Goal: Communication & Community: Answer question/provide support

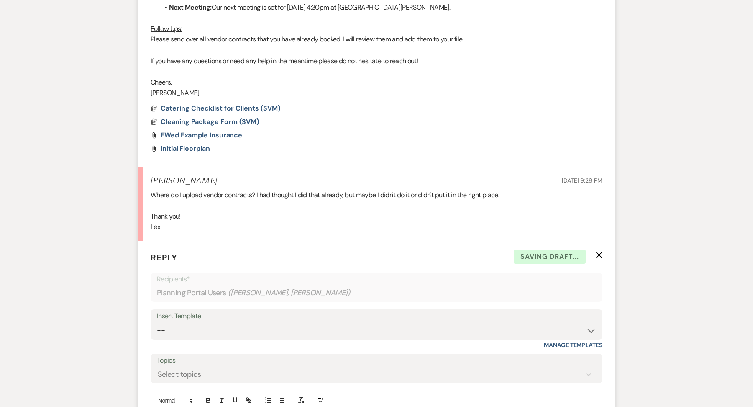
scroll to position [696, 0]
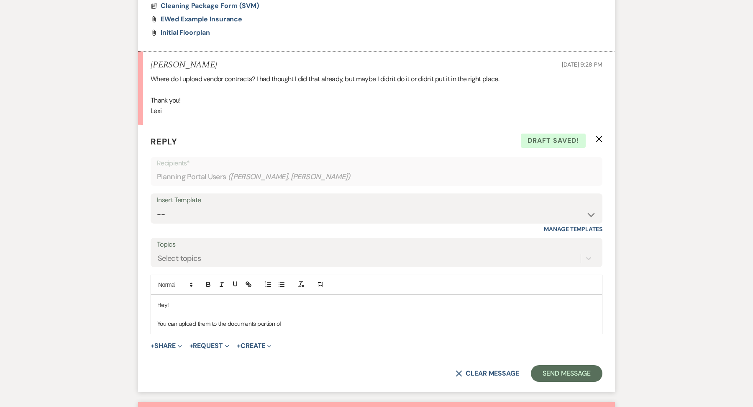
click at [303, 324] on p "You can upload them to the documents portion of" at bounding box center [376, 323] width 439 height 9
click at [458, 320] on p "You can upload them to the documents portion of Weven but if its easier you can…" at bounding box center [376, 323] width 439 height 9
click at [522, 328] on div "Hey! You can upload them to the documents portion of Weven but if its easier yo…" at bounding box center [376, 314] width 451 height 38
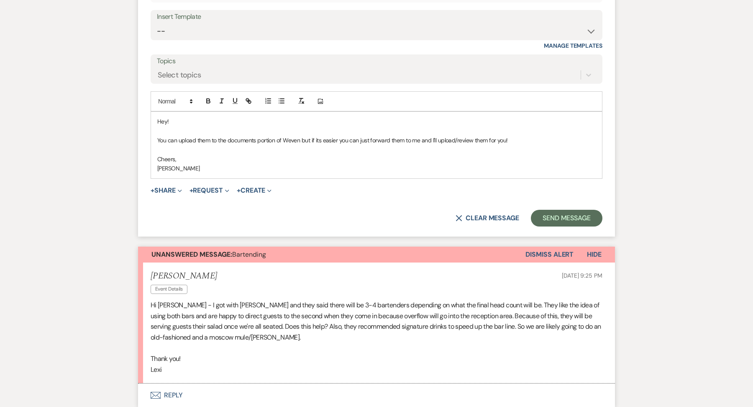
scroll to position [917, 0]
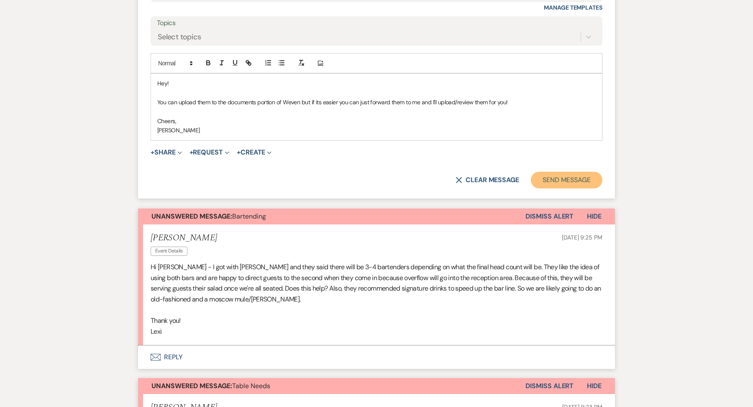
click at [566, 180] on button "Send Message" at bounding box center [567, 180] width 72 height 17
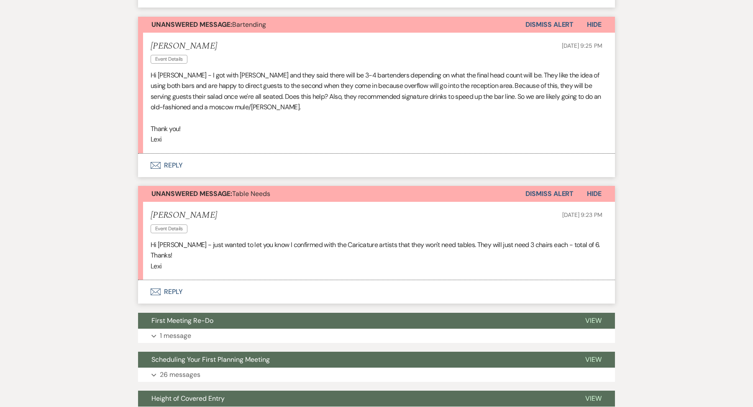
scroll to position [933, 0]
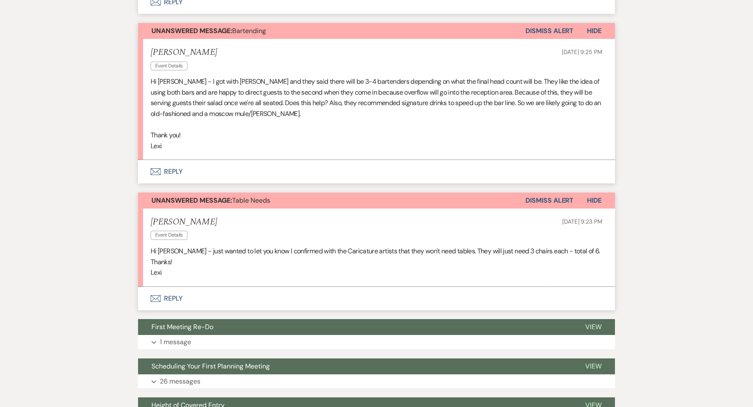
click at [190, 168] on button "Envelope Reply" at bounding box center [376, 171] width 477 height 23
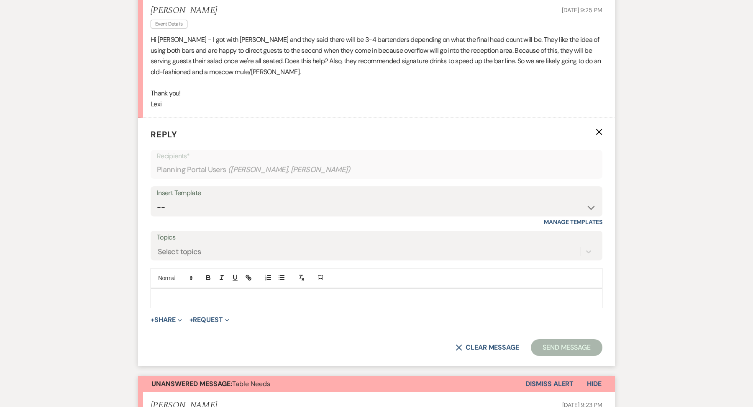
scroll to position [977, 0]
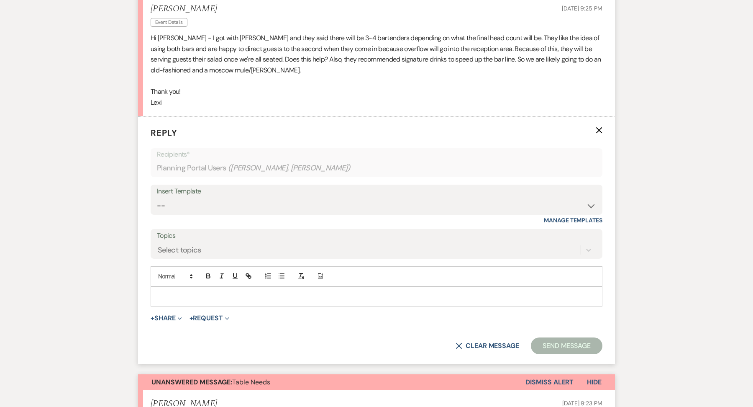
click at [205, 299] on div at bounding box center [376, 296] width 451 height 19
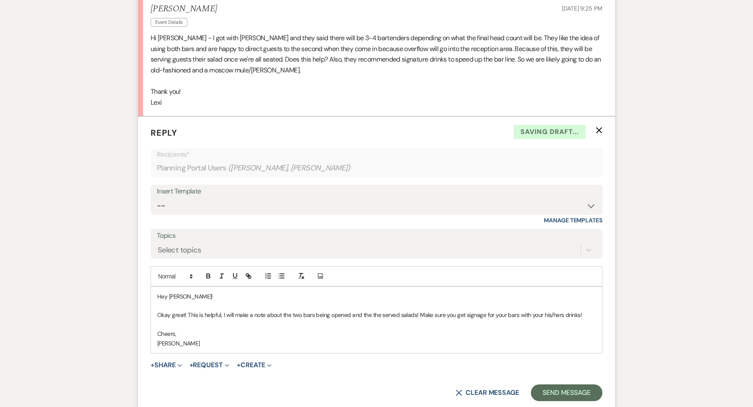
scroll to position [1013, 0]
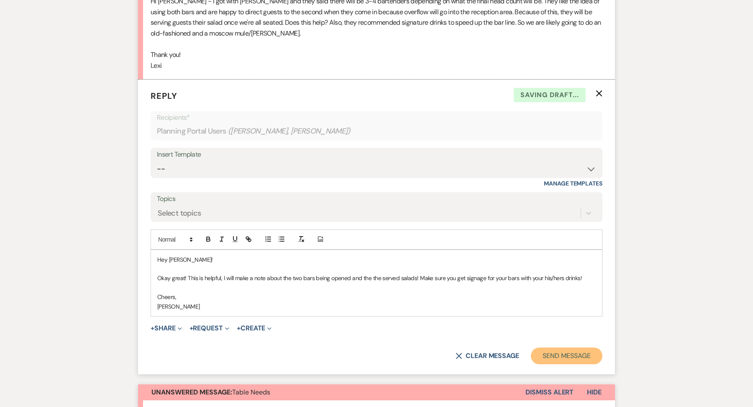
click at [563, 357] on button "Send Message" at bounding box center [567, 355] width 72 height 17
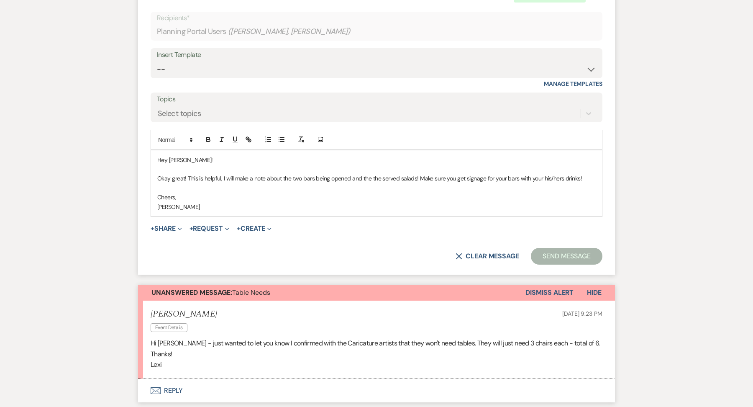
scroll to position [1129, 0]
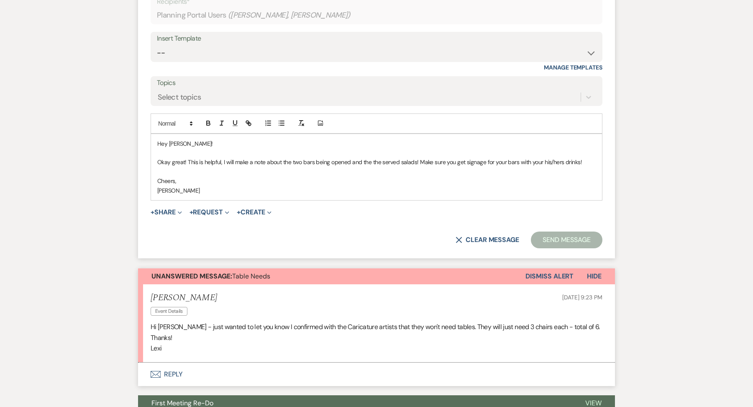
click at [559, 242] on button "Send Message" at bounding box center [567, 239] width 72 height 17
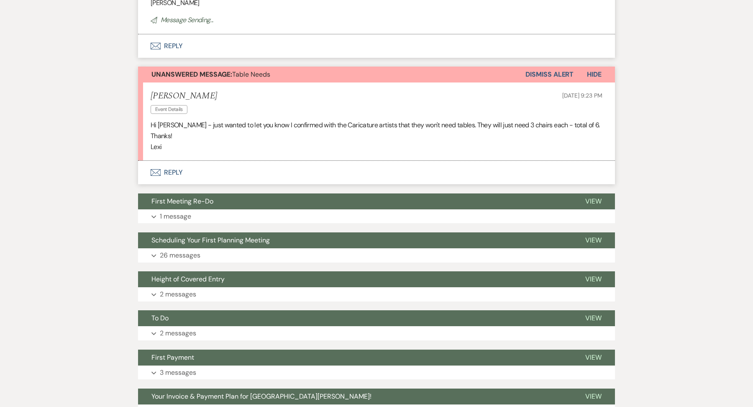
scroll to position [1180, 0]
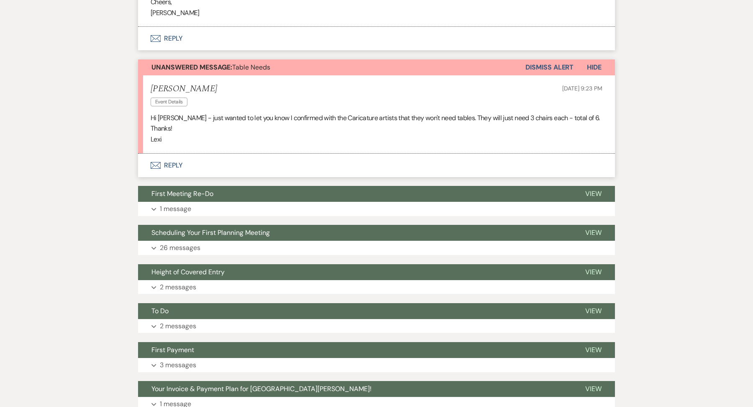
click at [196, 164] on button "Envelope Reply" at bounding box center [376, 165] width 477 height 23
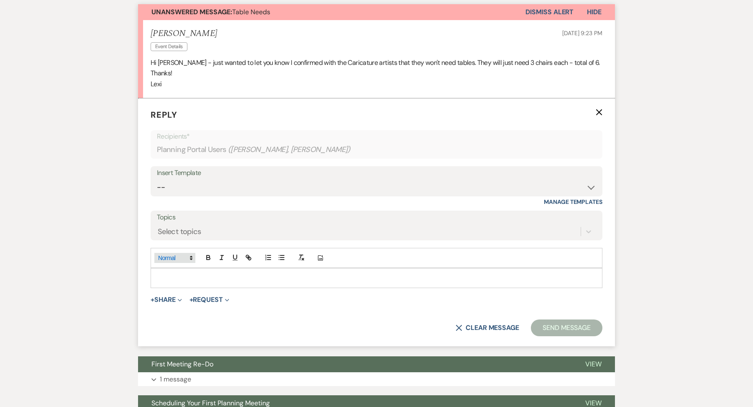
scroll to position [1237, 0]
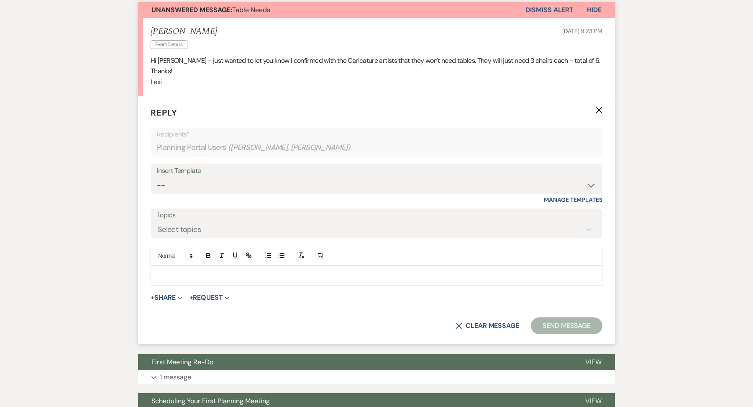
click at [182, 271] on p at bounding box center [376, 275] width 439 height 9
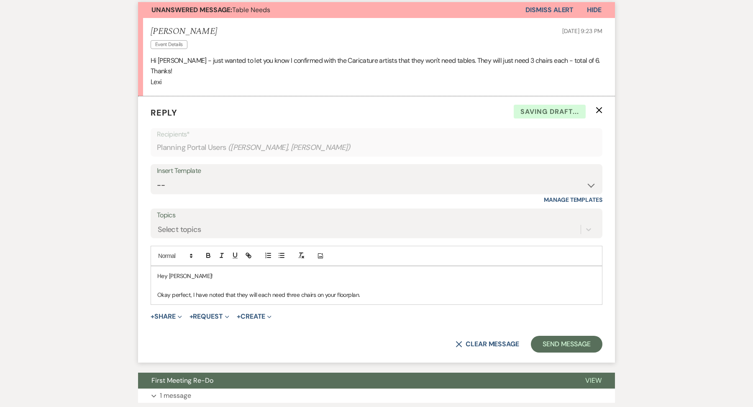
click at [315, 293] on p "Okay perfect, I have noted that they will each need three chairs on your floorp…" at bounding box center [376, 294] width 439 height 9
click at [402, 296] on p "Okay perfect, I have noted that they will each need three chairs and no tables …" at bounding box center [376, 294] width 439 height 9
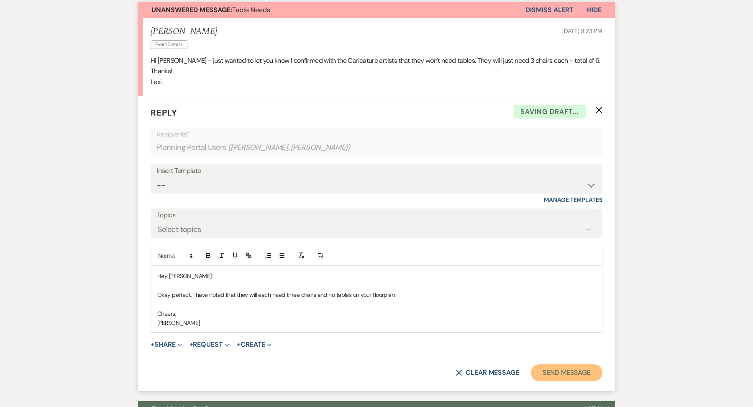
click at [575, 368] on button "Send Message" at bounding box center [567, 372] width 72 height 17
